Goal: Information Seeking & Learning: Learn about a topic

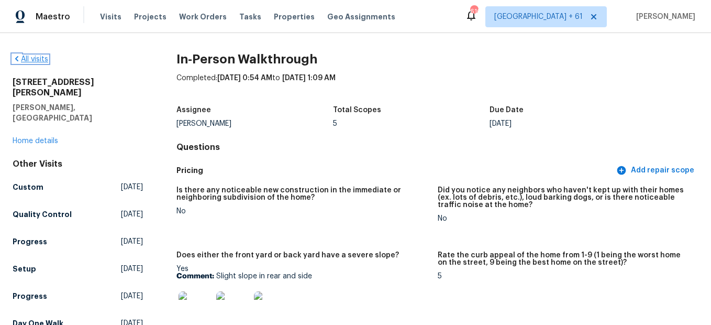
click at [48, 57] on link "All visits" at bounding box center [31, 59] width 36 height 7
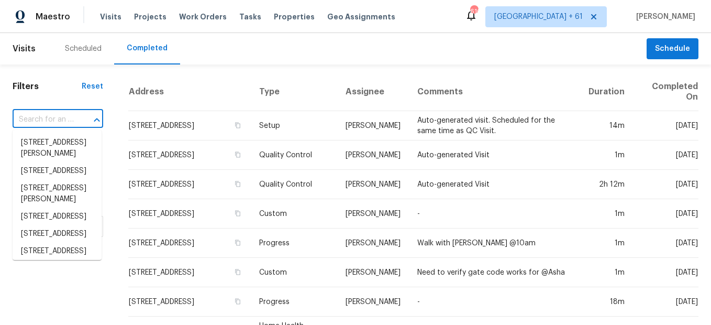
click at [68, 120] on input "text" at bounding box center [43, 120] width 61 height 16
paste input "[STREET_ADDRESS][PERSON_NAME]"
type input "[STREET_ADDRESS][PERSON_NAME]"
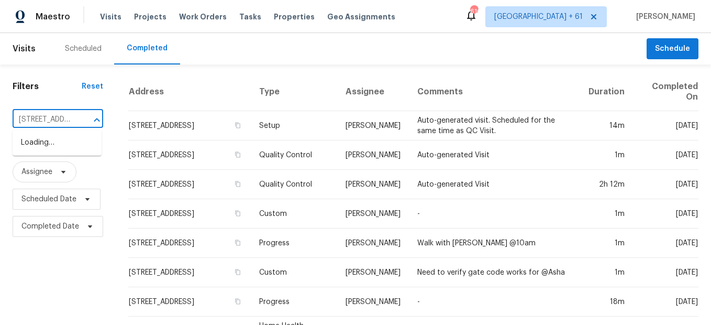
scroll to position [0, 90]
click at [71, 155] on li "[STREET_ADDRESS][PERSON_NAME]" at bounding box center [57, 148] width 89 height 28
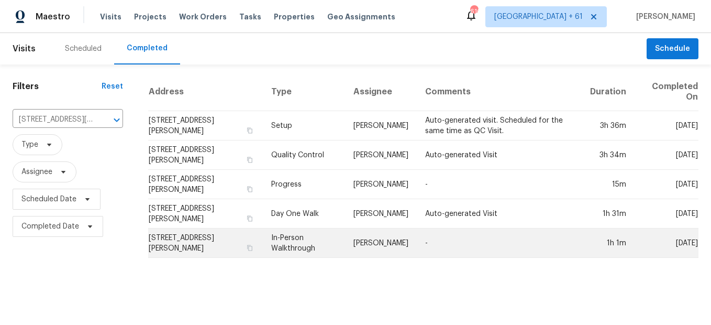
click at [281, 243] on td "In-Person Walkthrough" at bounding box center [304, 242] width 82 height 29
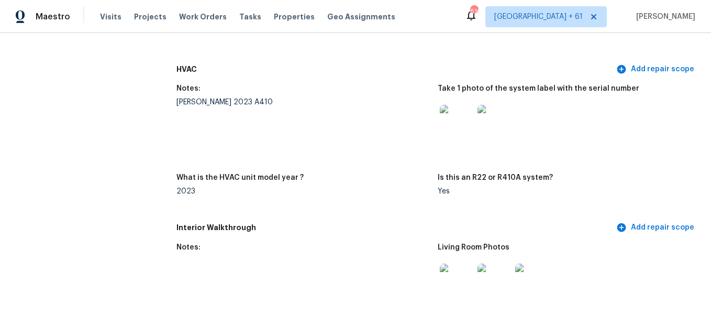
scroll to position [1362, 0]
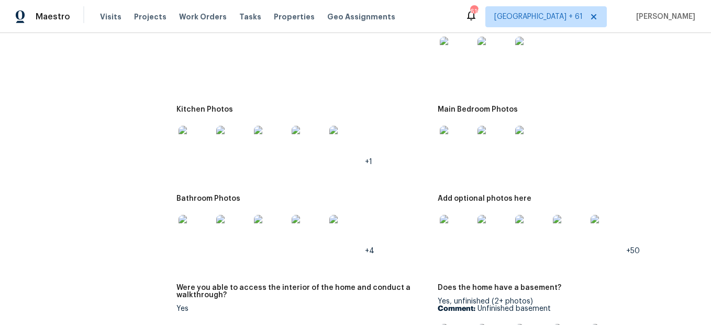
click at [442, 63] on img at bounding box center [457, 54] width 34 height 34
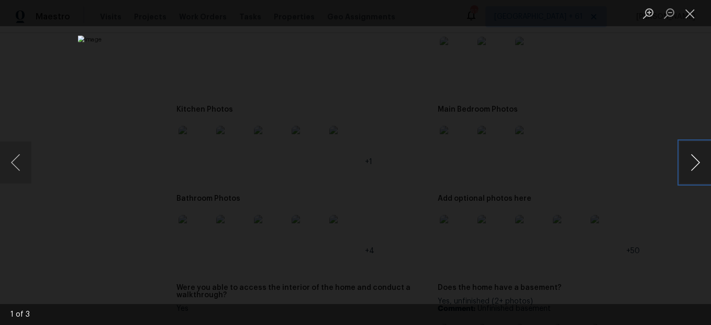
click at [683, 156] on button "Next image" at bounding box center [695, 162] width 31 height 42
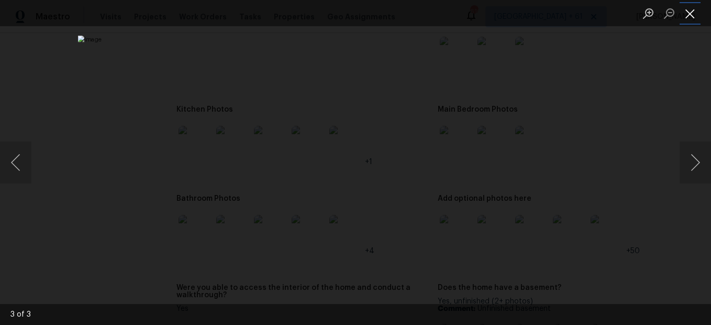
click at [691, 15] on button "Close lightbox" at bounding box center [690, 13] width 21 height 18
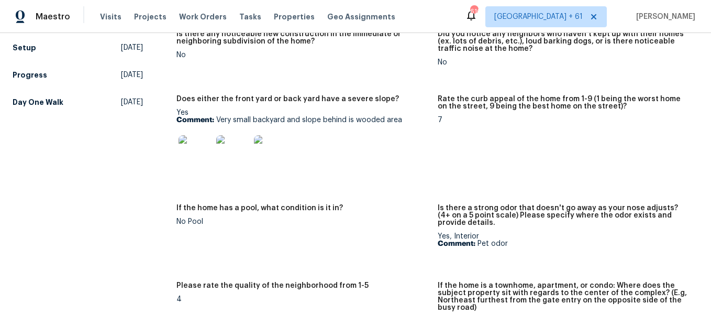
scroll to position [0, 0]
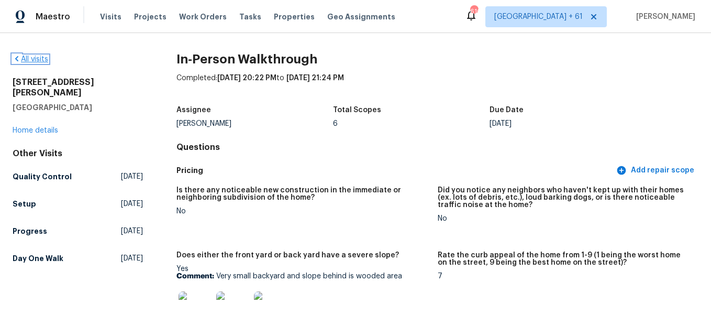
click at [32, 62] on link "All visits" at bounding box center [31, 59] width 36 height 7
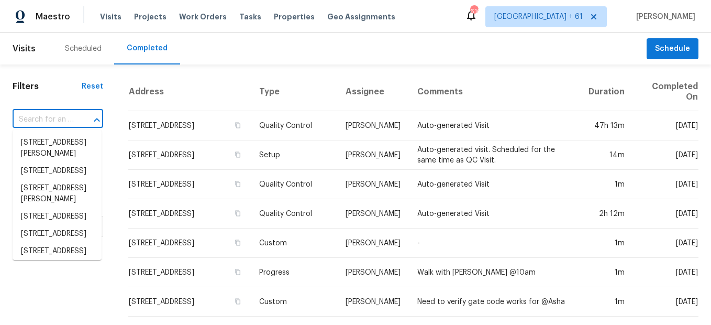
click at [39, 125] on input "text" at bounding box center [43, 120] width 61 height 16
paste input "[STREET_ADDRESS][PERSON_NAME]"
type input "[STREET_ADDRESS][PERSON_NAME]"
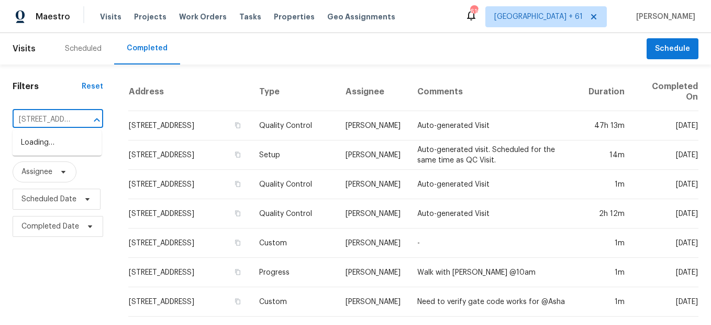
scroll to position [0, 71]
click at [55, 147] on li "[STREET_ADDRESS][PERSON_NAME]" at bounding box center [57, 148] width 89 height 28
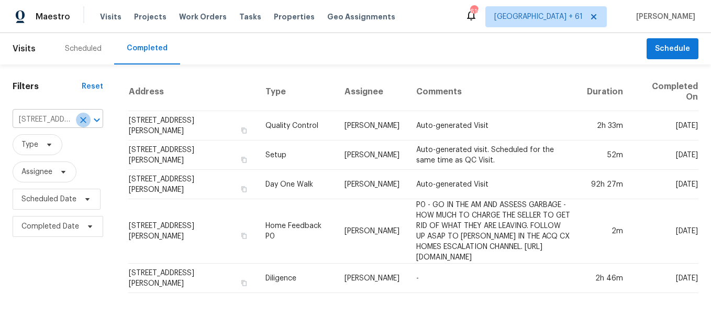
click at [85, 124] on icon "Clear" at bounding box center [83, 120] width 10 height 10
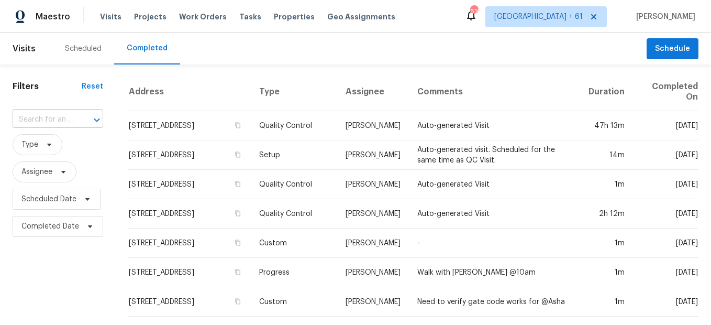
click at [76, 117] on div at bounding box center [89, 120] width 27 height 15
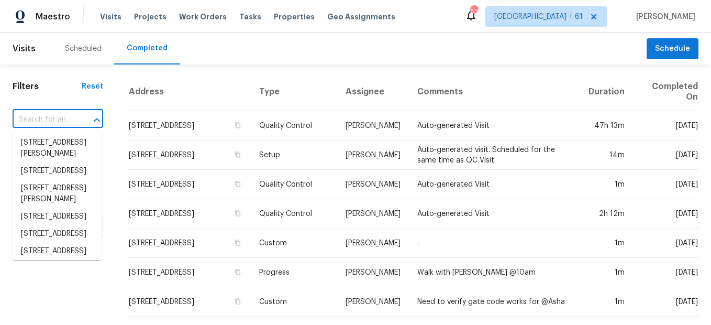
paste input "[STREET_ADDRESS]"
type input "[STREET_ADDRESS]"
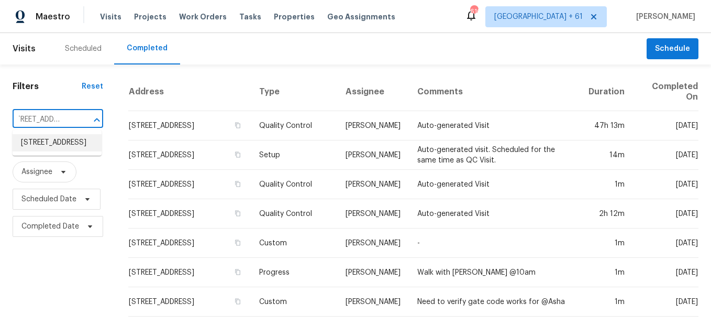
click at [55, 143] on li "[STREET_ADDRESS]" at bounding box center [57, 142] width 89 height 17
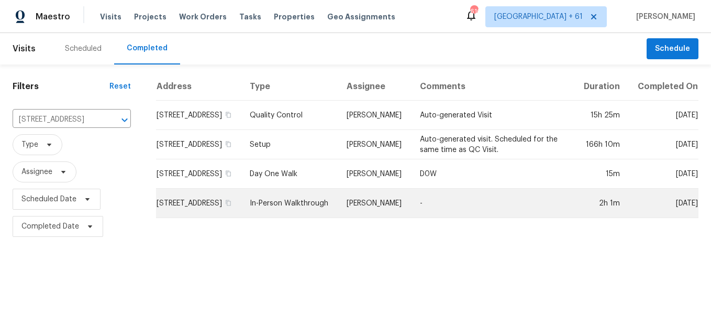
click at [305, 217] on td "In-Person Walkthrough" at bounding box center [290, 203] width 97 height 29
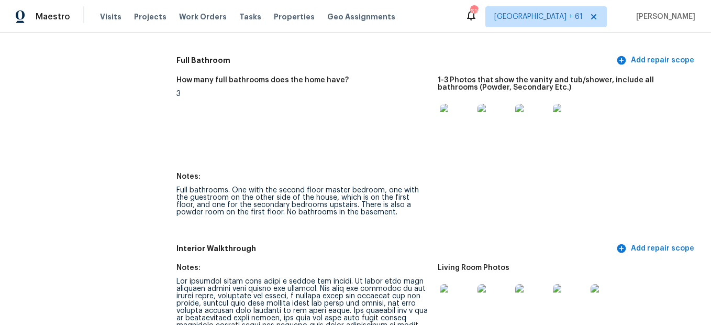
scroll to position [1415, 0]
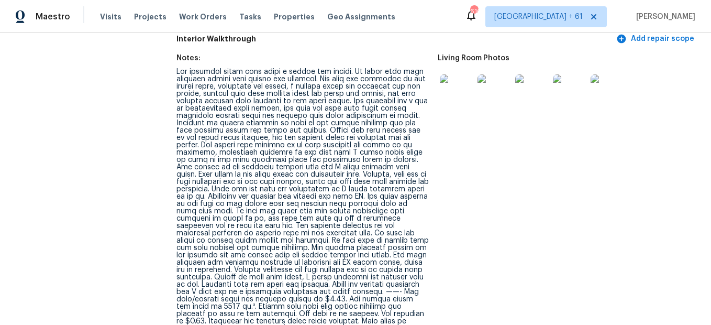
click at [464, 97] on img at bounding box center [457, 91] width 34 height 34
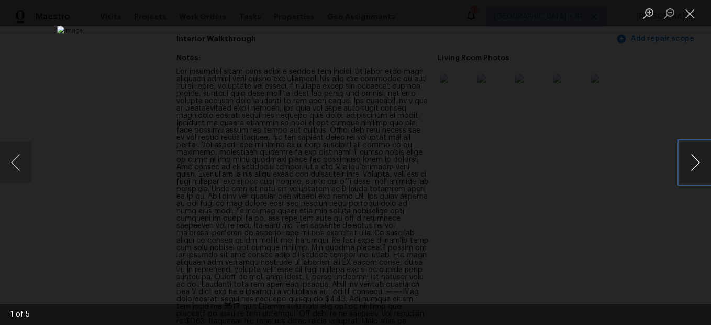
click at [694, 165] on button "Next image" at bounding box center [695, 162] width 31 height 42
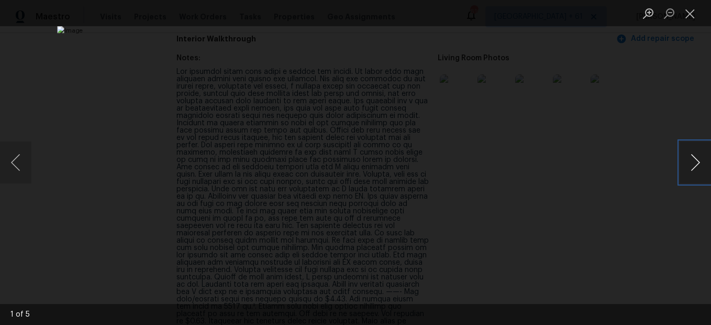
click at [681, 166] on button "Next image" at bounding box center [695, 162] width 31 height 42
